Goal: Task Accomplishment & Management: Use online tool/utility

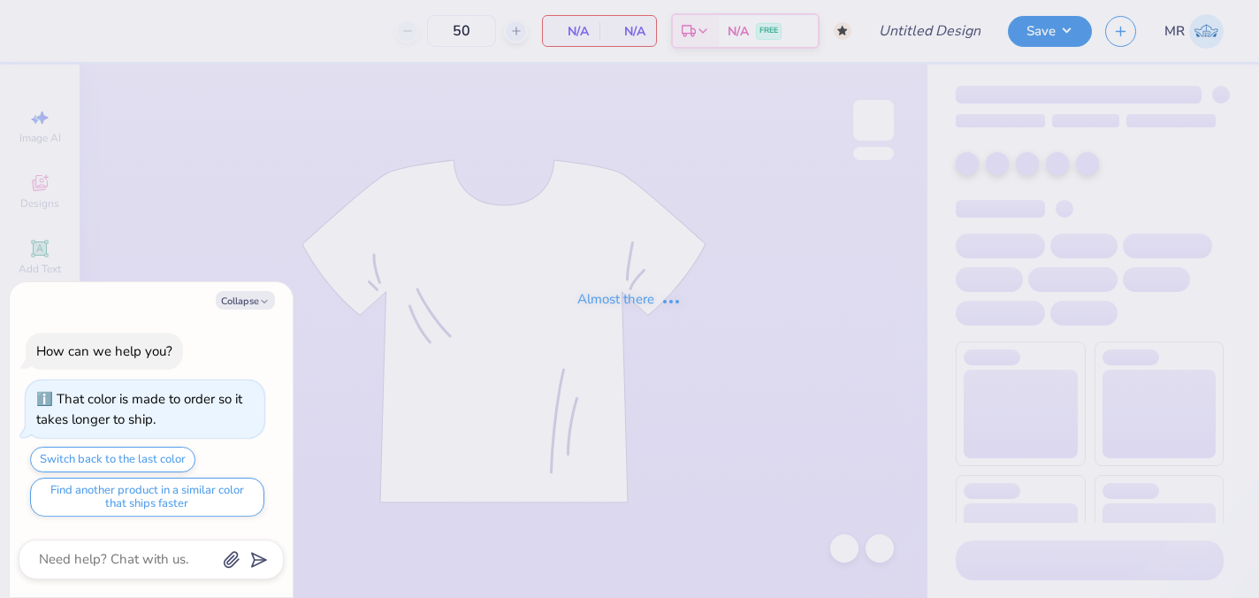
type input "axo dads weekend"
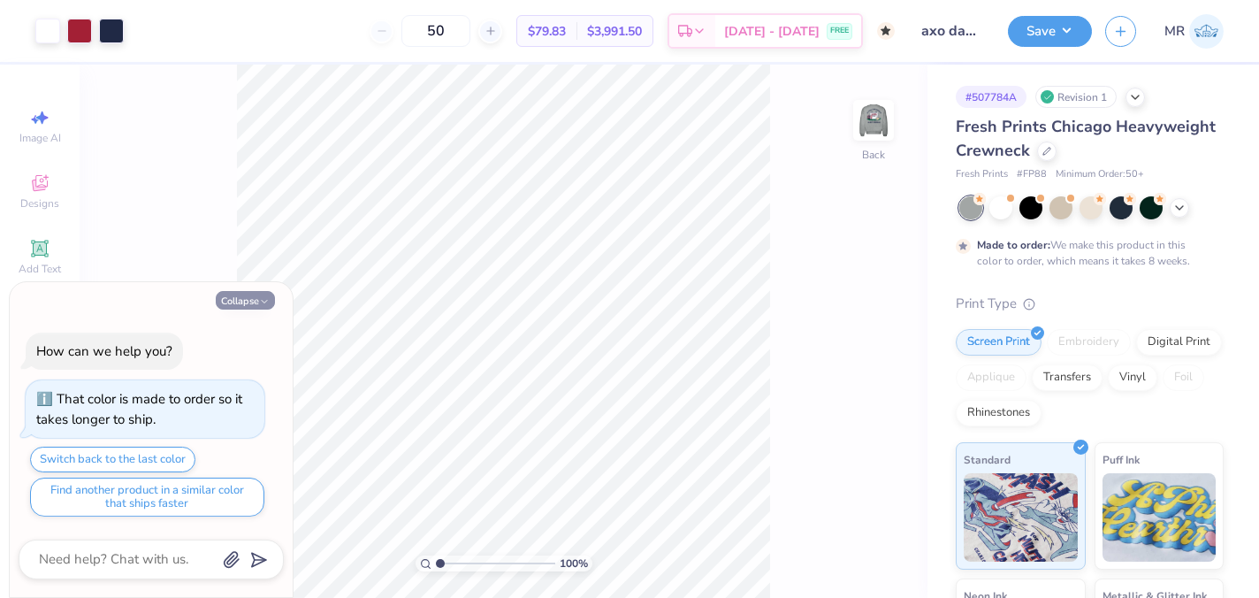
click at [241, 301] on button "Collapse" at bounding box center [245, 300] width 59 height 19
type textarea "x"
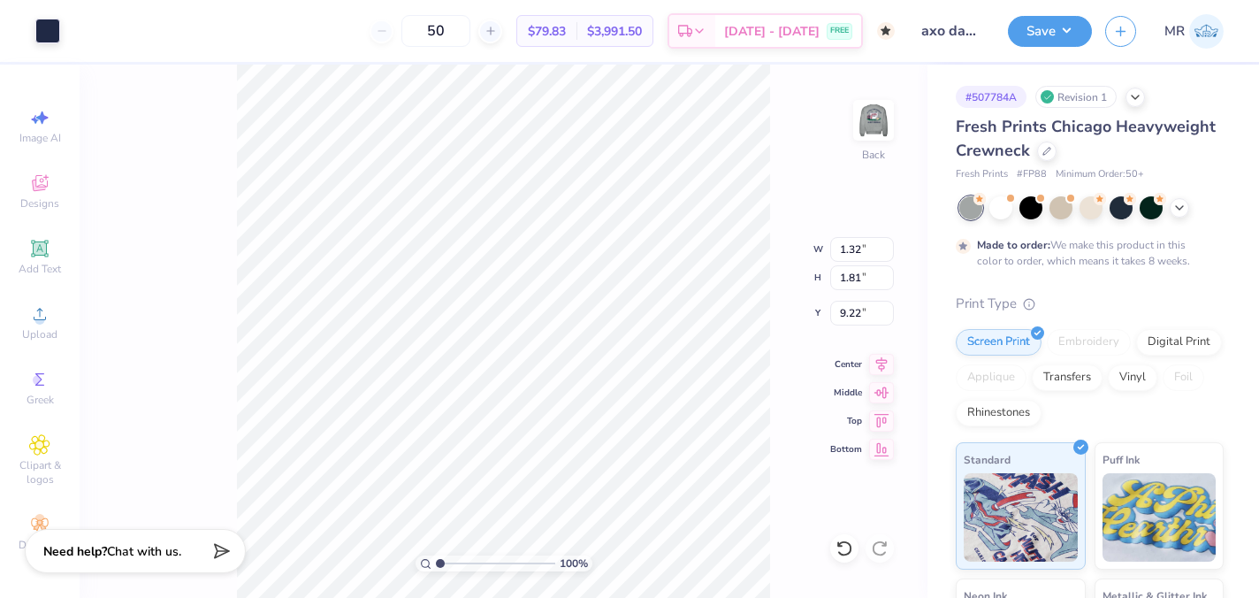
type input "9.60"
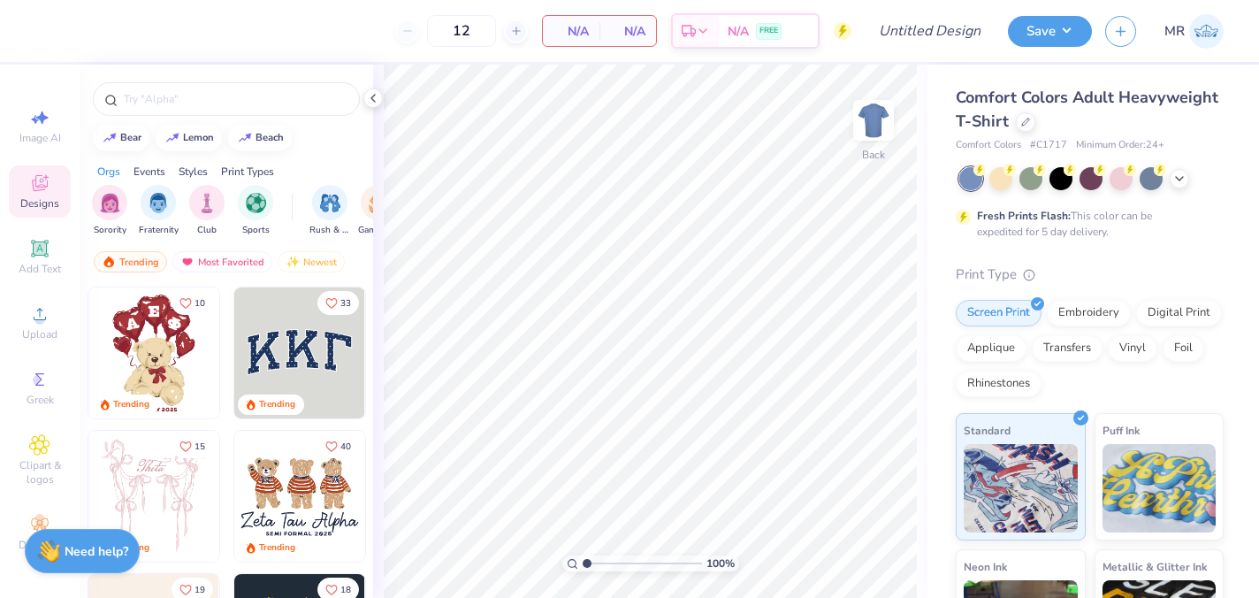
click at [1035, 126] on div "Comfort Colors Adult Heavyweight T-Shirt" at bounding box center [1090, 110] width 268 height 48
click at [1029, 126] on div at bounding box center [1025, 120] width 19 height 19
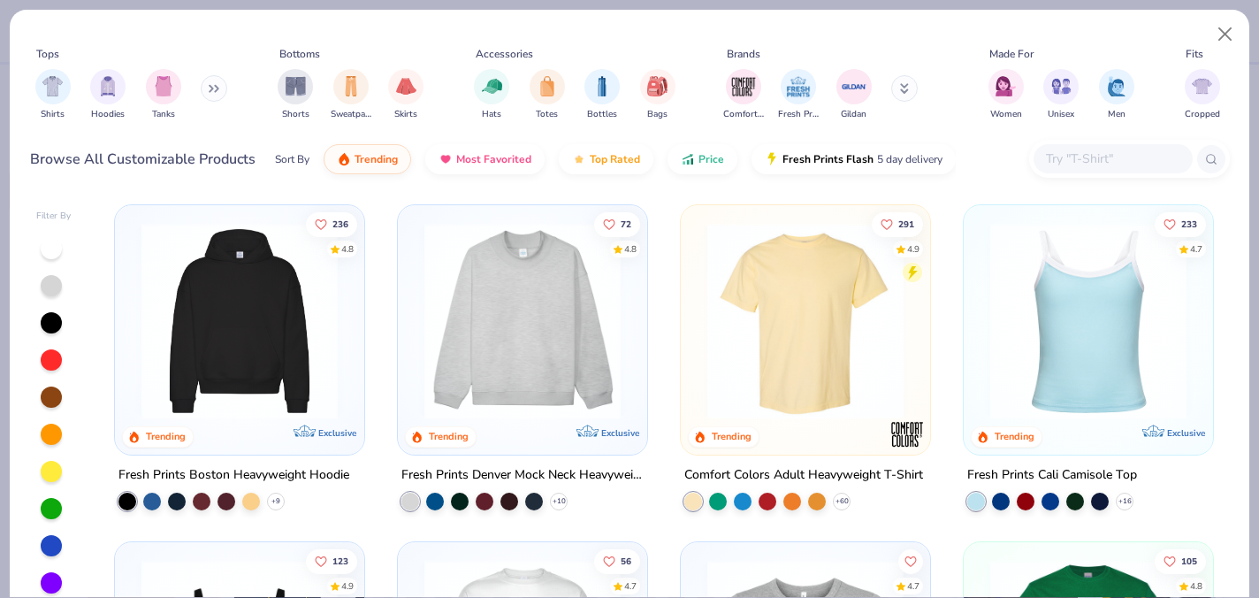
click at [1116, 153] on input "text" at bounding box center [1112, 159] width 136 height 20
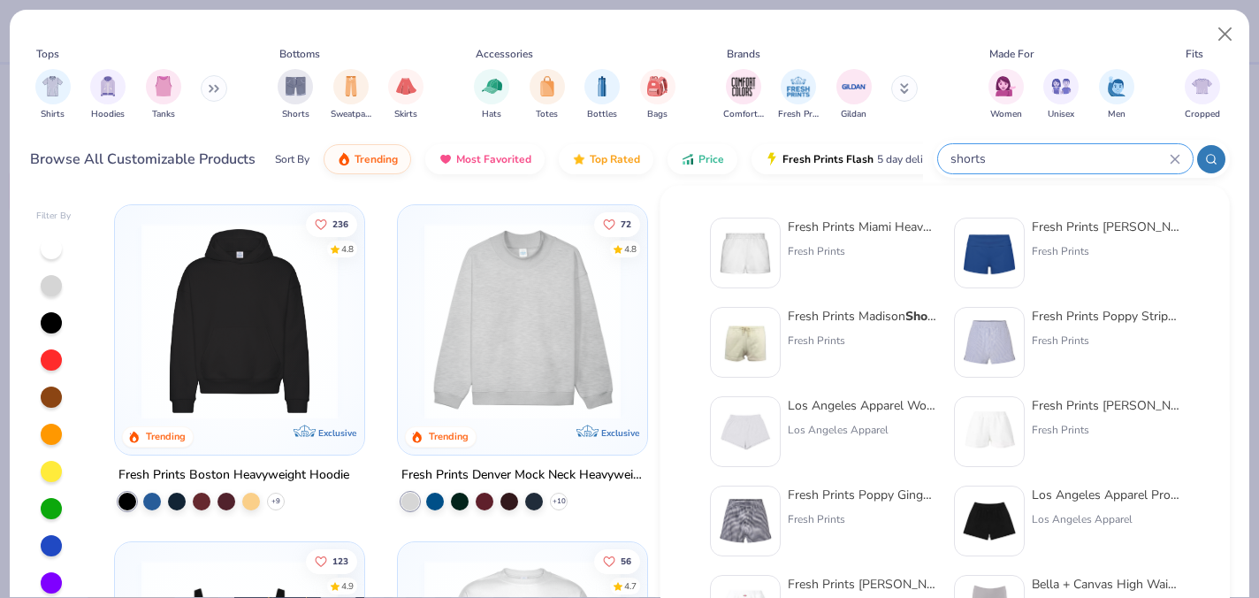
type input "shorts"
click at [1016, 242] on div at bounding box center [989, 253] width 71 height 71
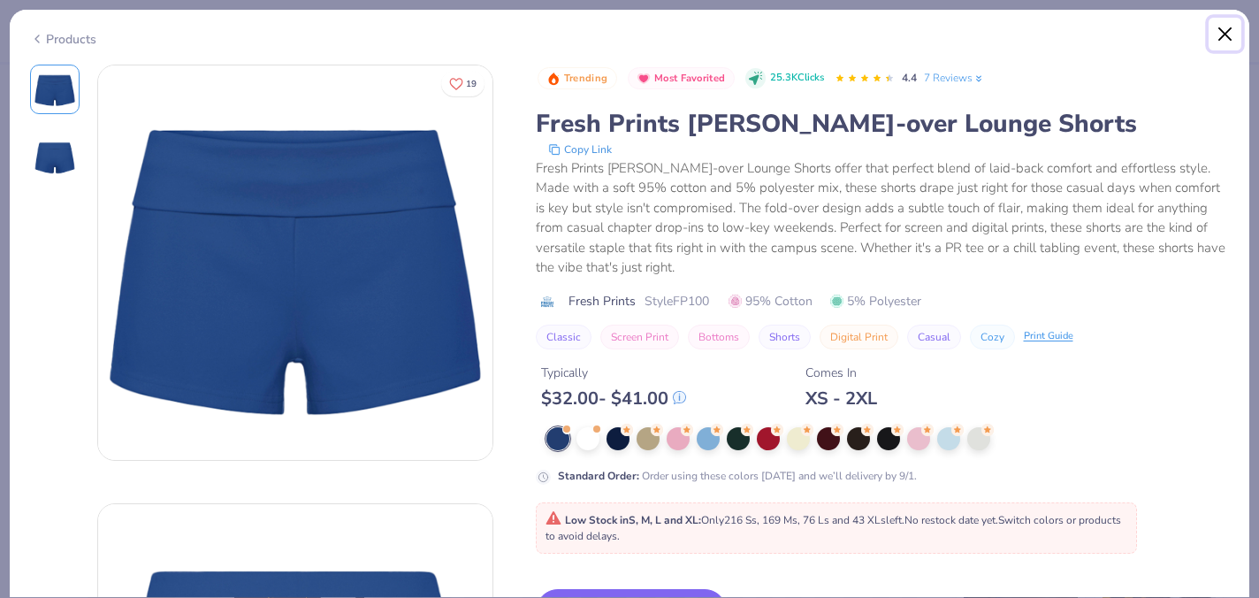
click at [1229, 31] on button "Close" at bounding box center [1226, 35] width 34 height 34
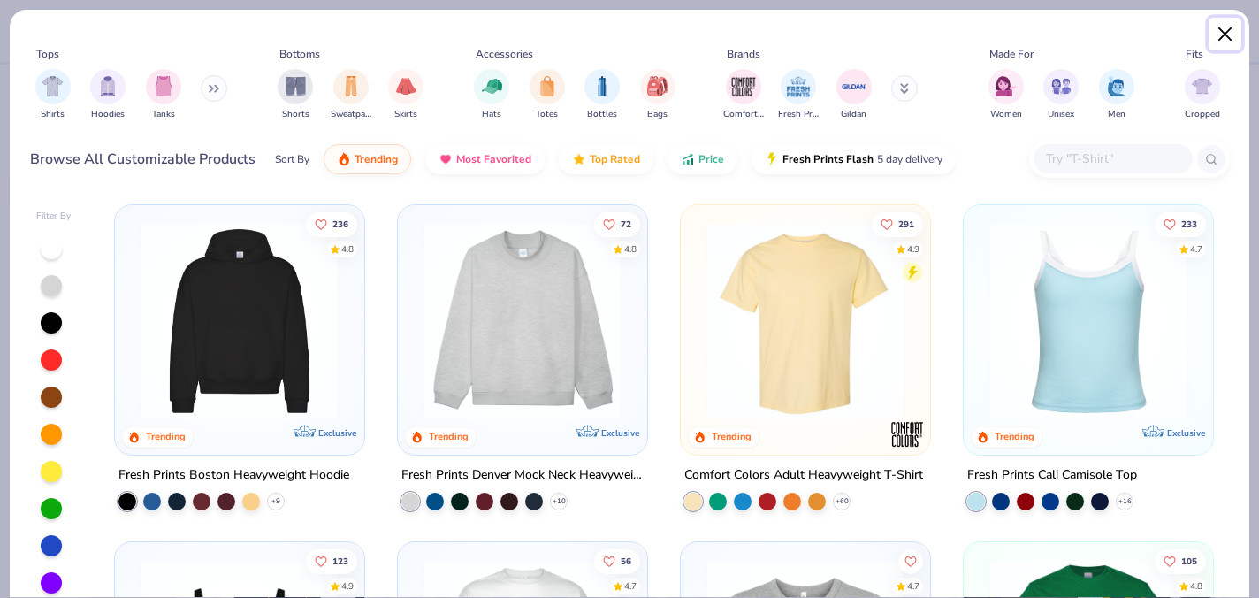
click at [1228, 34] on button "Close" at bounding box center [1226, 35] width 34 height 34
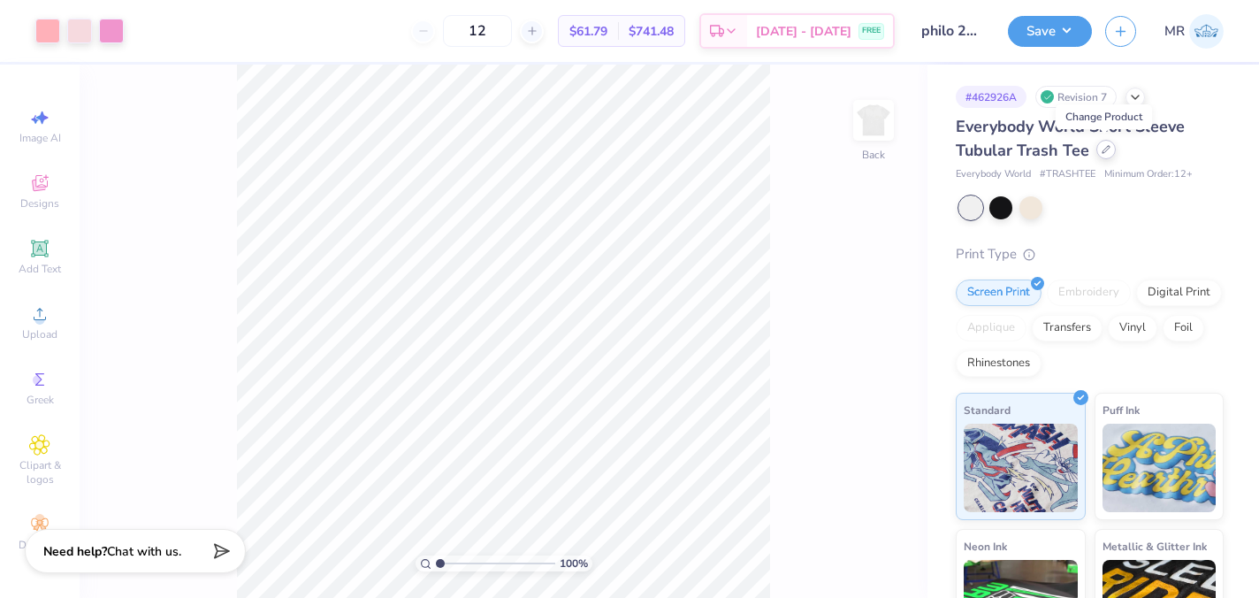
click at [1109, 156] on div at bounding box center [1105, 149] width 19 height 19
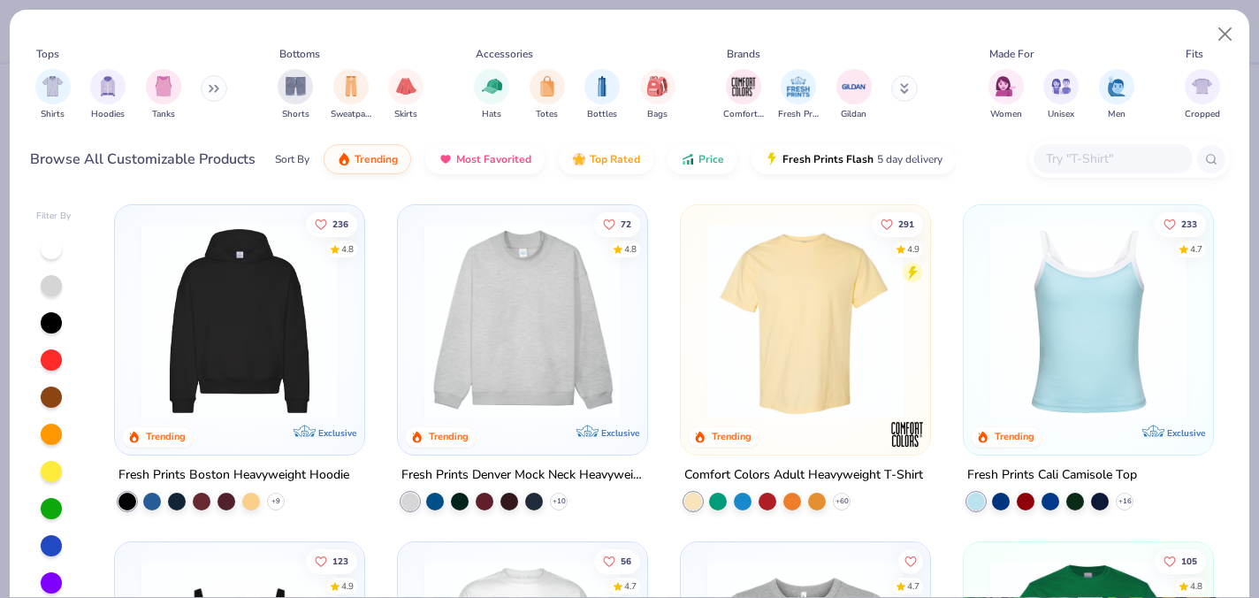
click at [1069, 164] on input "text" at bounding box center [1112, 159] width 136 height 20
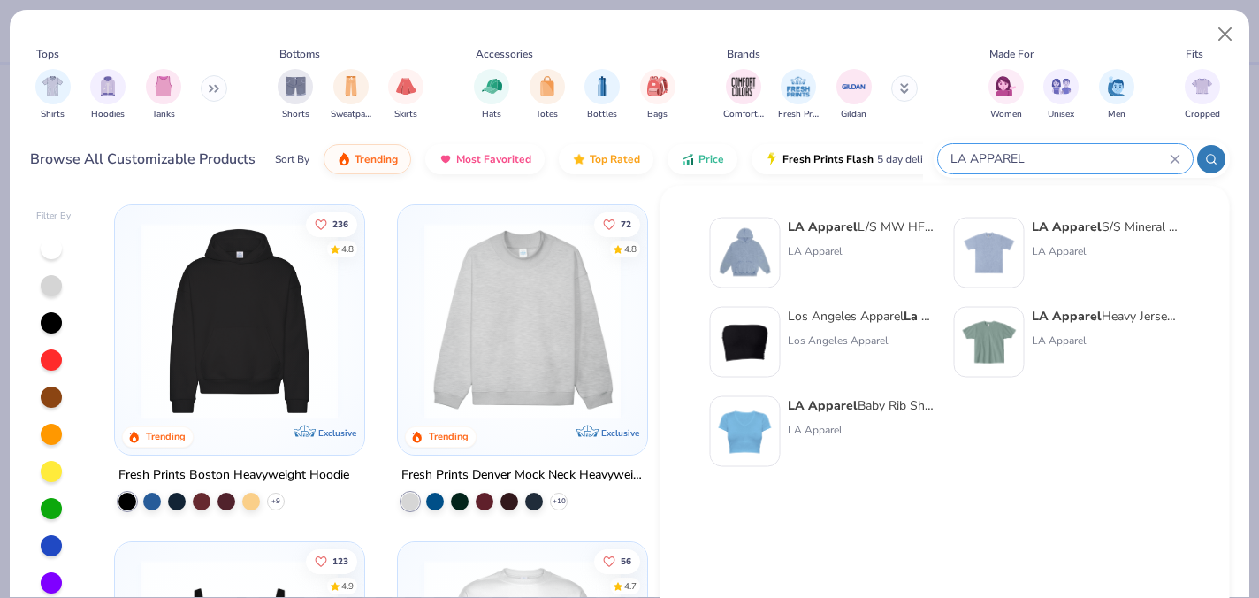
type input "LA APPAREL"
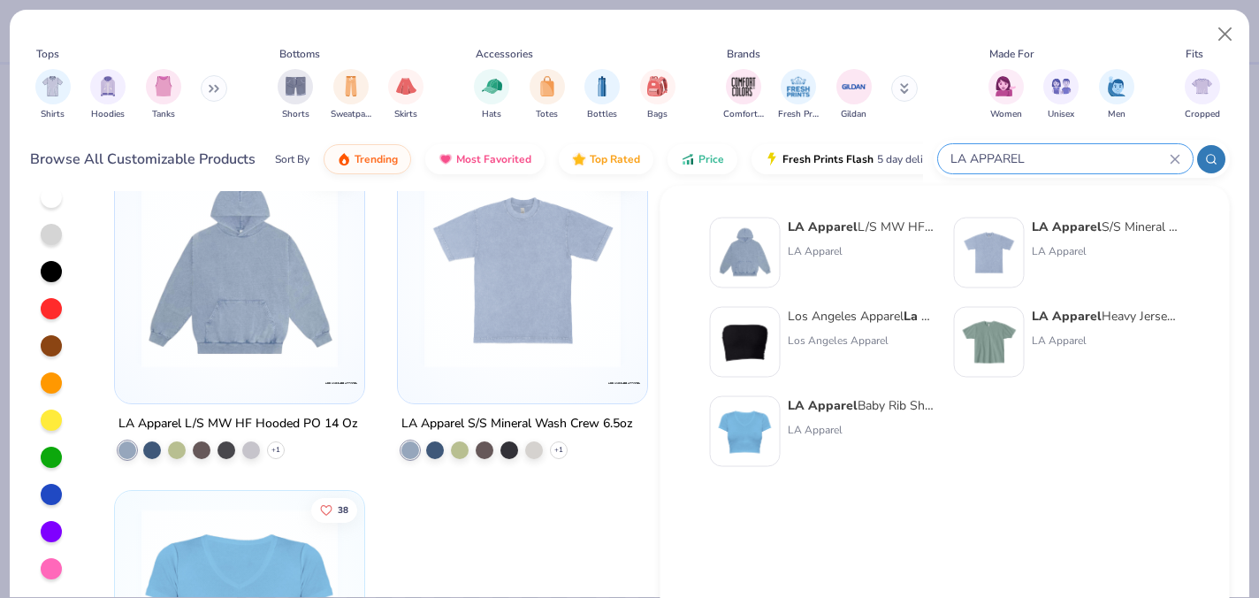
click at [975, 147] on div "LA APPAREL" at bounding box center [1065, 158] width 255 height 29
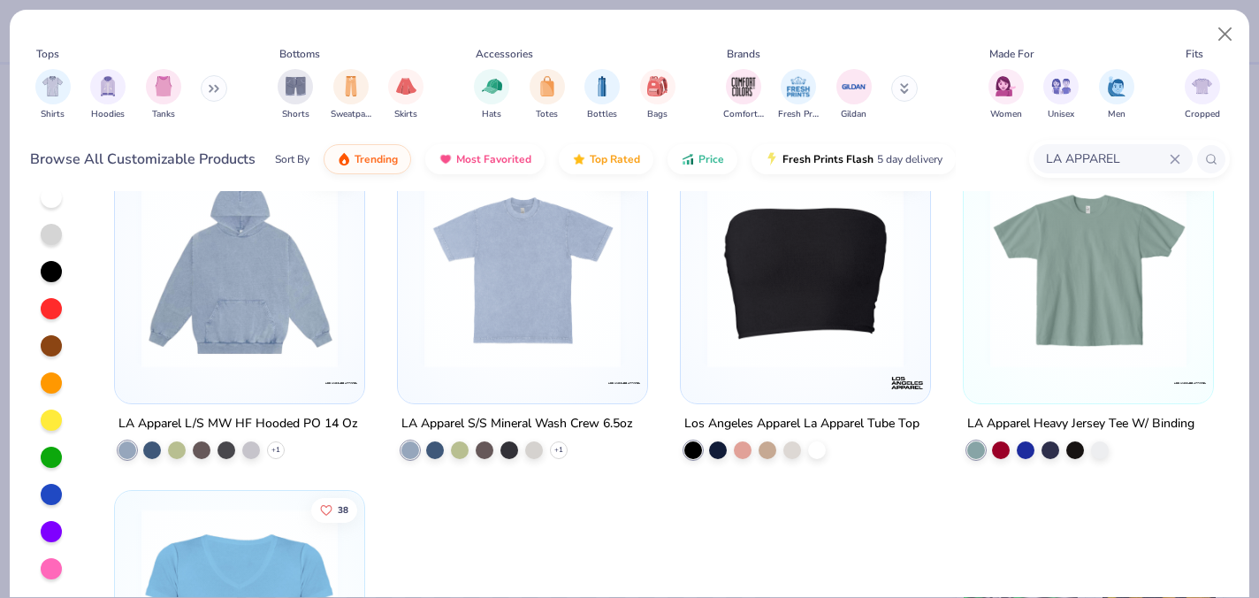
click at [1034, 147] on div "LA APPAREL" at bounding box center [1113, 158] width 159 height 29
click at [975, 147] on div "Browse All Customizable Products Sort By Trending Most Favorited Top Rated Pric…" at bounding box center [630, 159] width 1200 height 50
click at [1176, 160] on icon at bounding box center [1175, 159] width 11 height 11
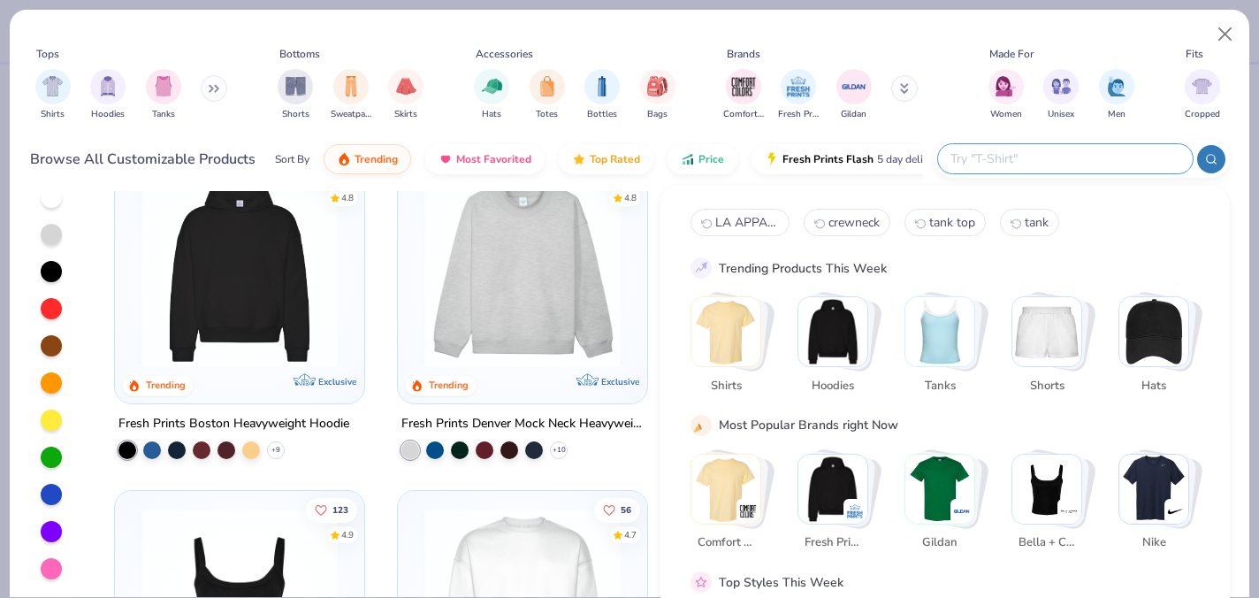
paste input "43021gd"
type input "43021gd"
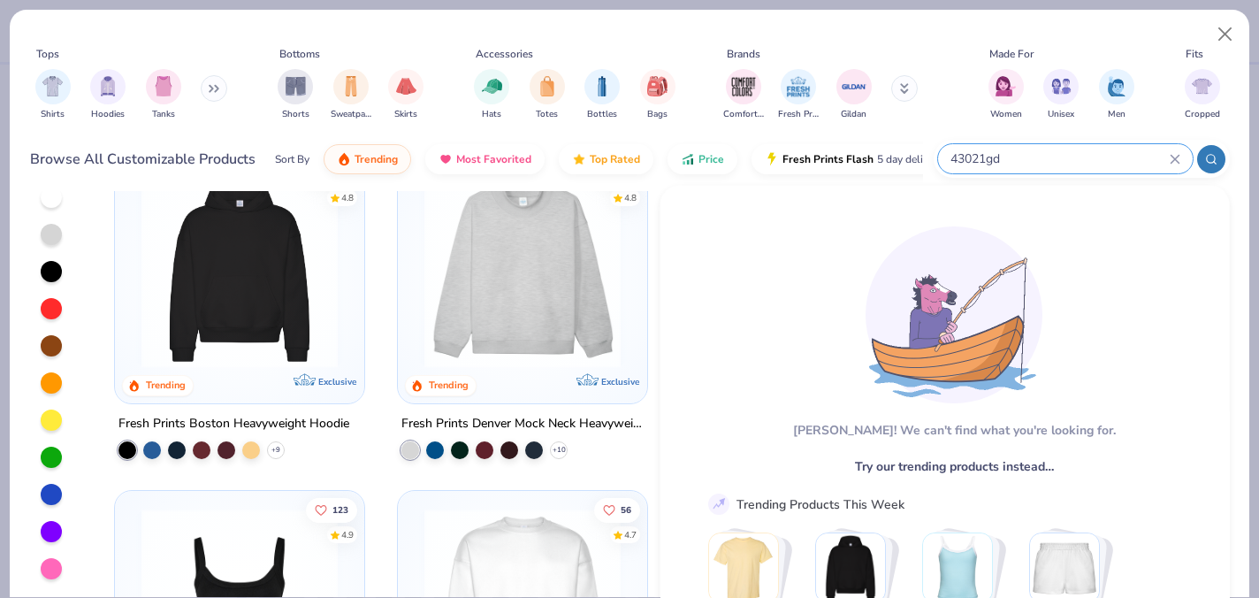
click at [1106, 157] on input "43021gd" at bounding box center [1059, 159] width 221 height 20
